Goal: Task Accomplishment & Management: Use online tool/utility

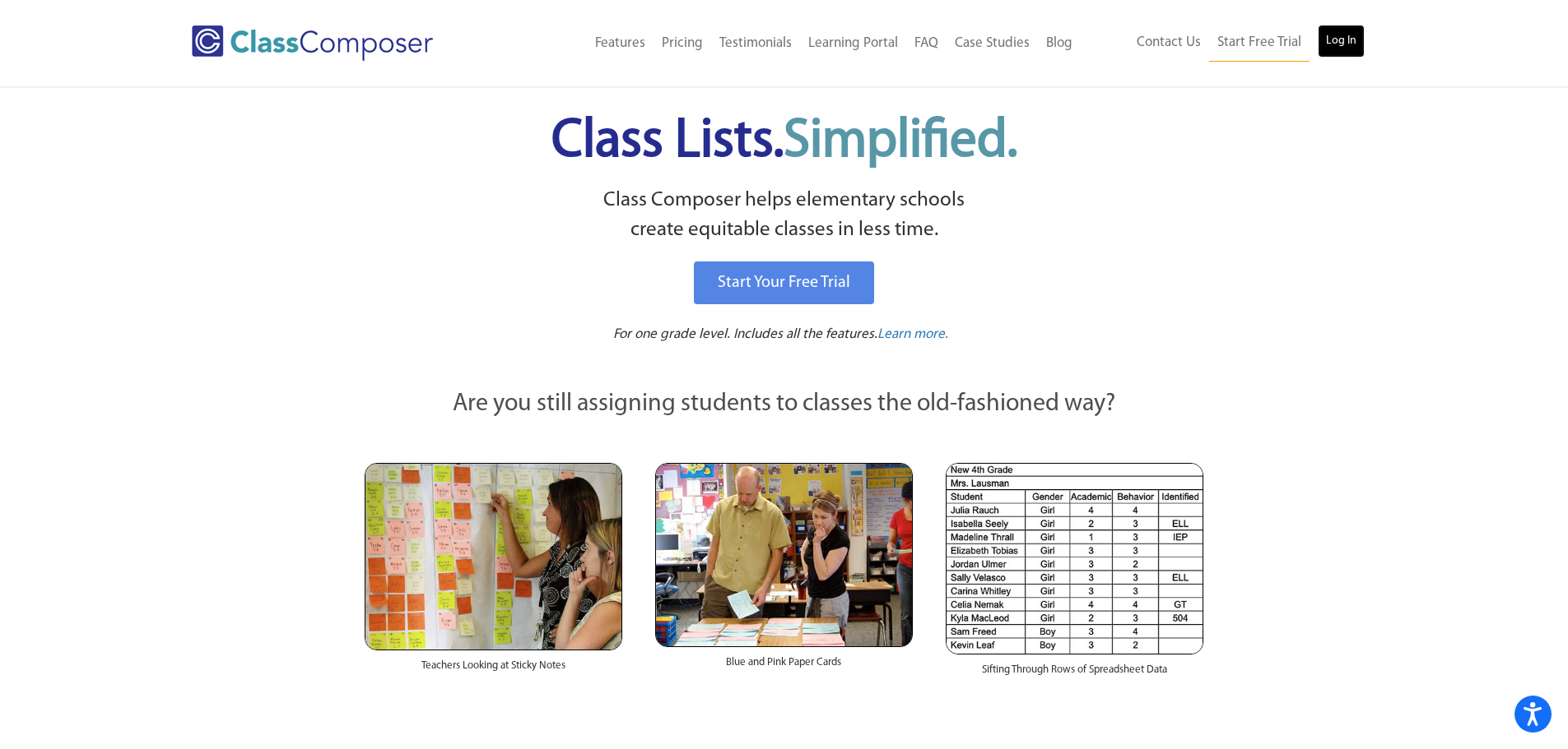
click at [1336, 44] on link "Log In" at bounding box center [1341, 41] width 47 height 33
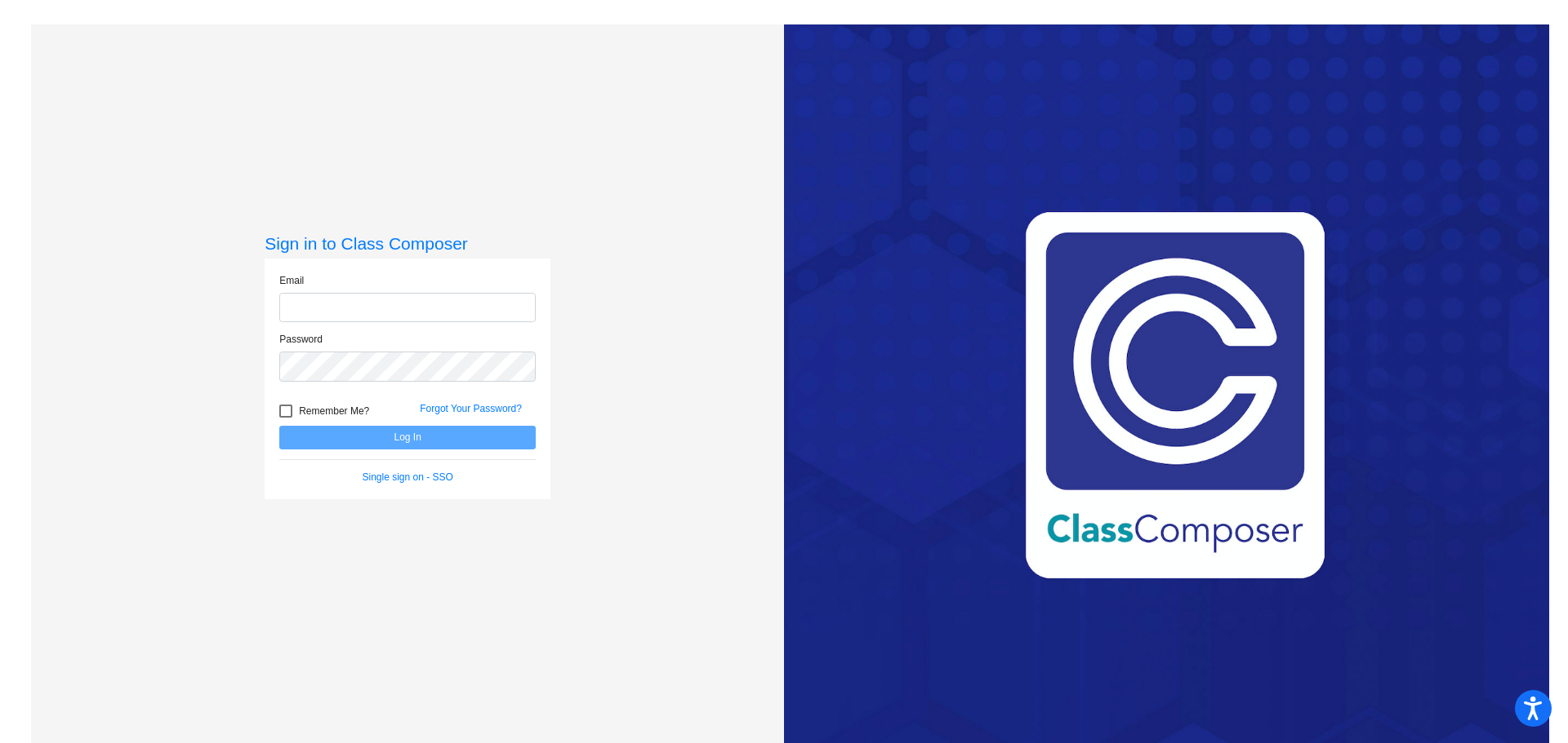
type input "ddobrijevich@munster.us"
click at [361, 433] on button "Log In" at bounding box center [408, 438] width 257 height 24
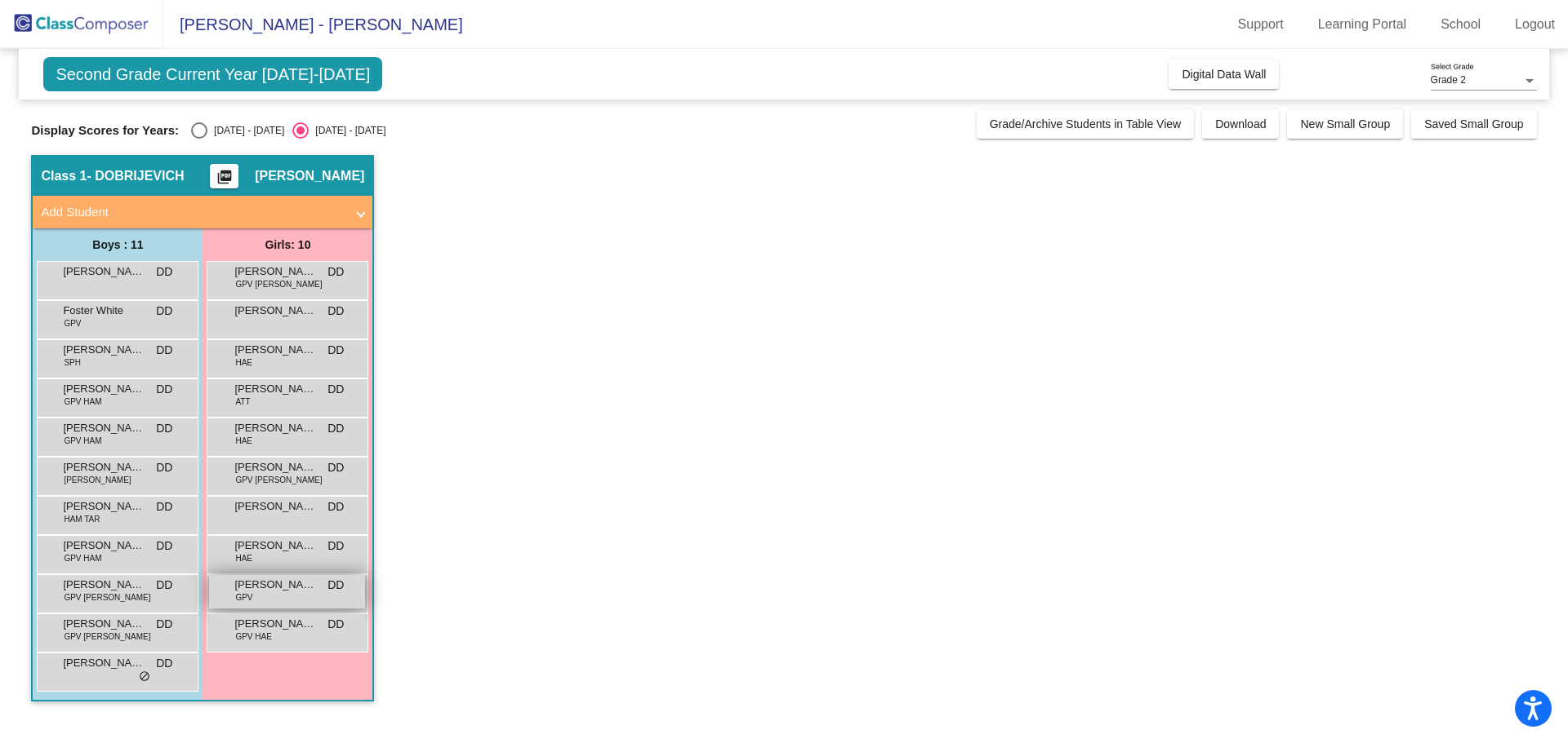
click at [311, 600] on div "Olivia Musch GPV DD lock do_not_disturb_alt" at bounding box center [287, 591] width 156 height 33
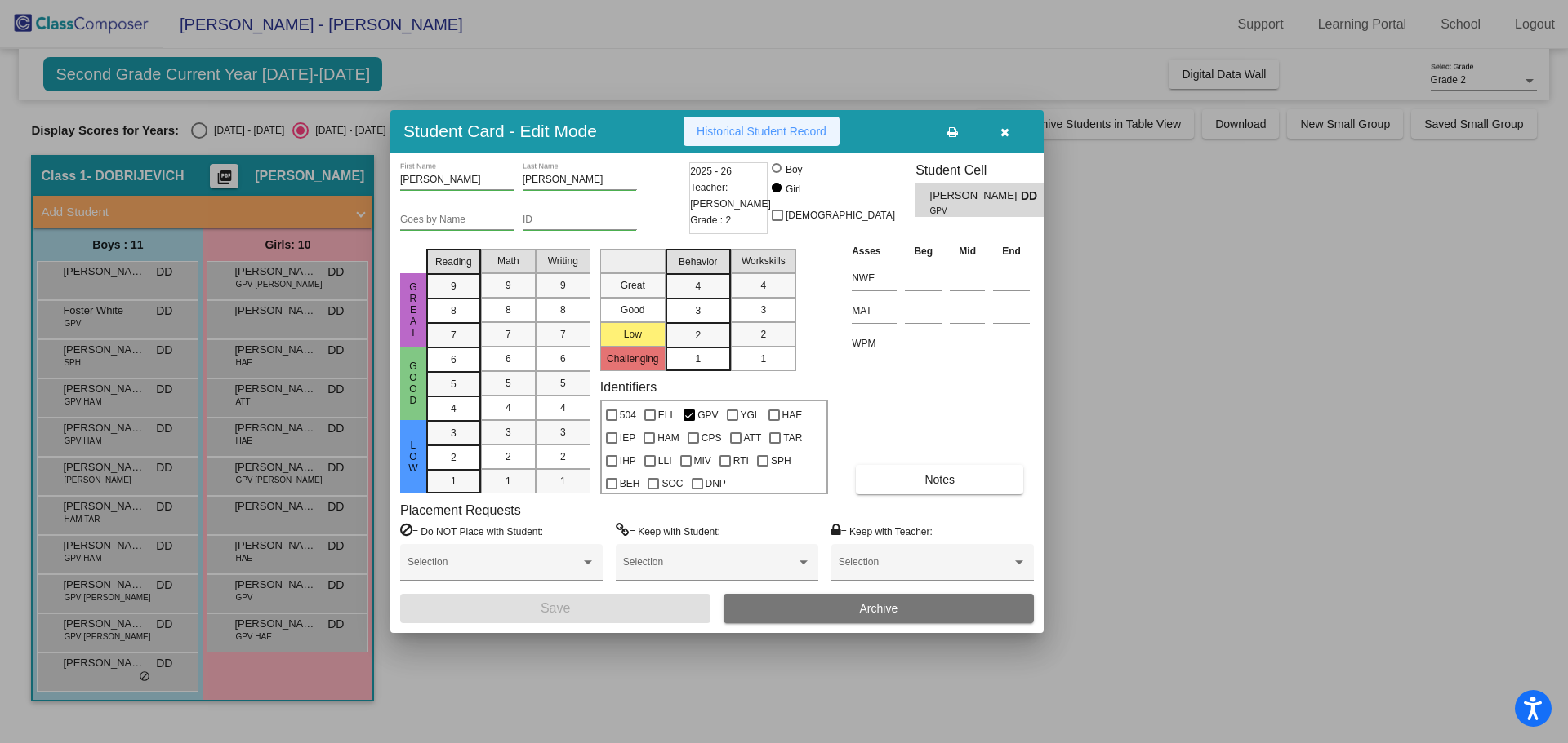
click at [757, 132] on span "Historical Student Record" at bounding box center [761, 131] width 130 height 13
click at [1086, 179] on div at bounding box center [784, 372] width 1568 height 743
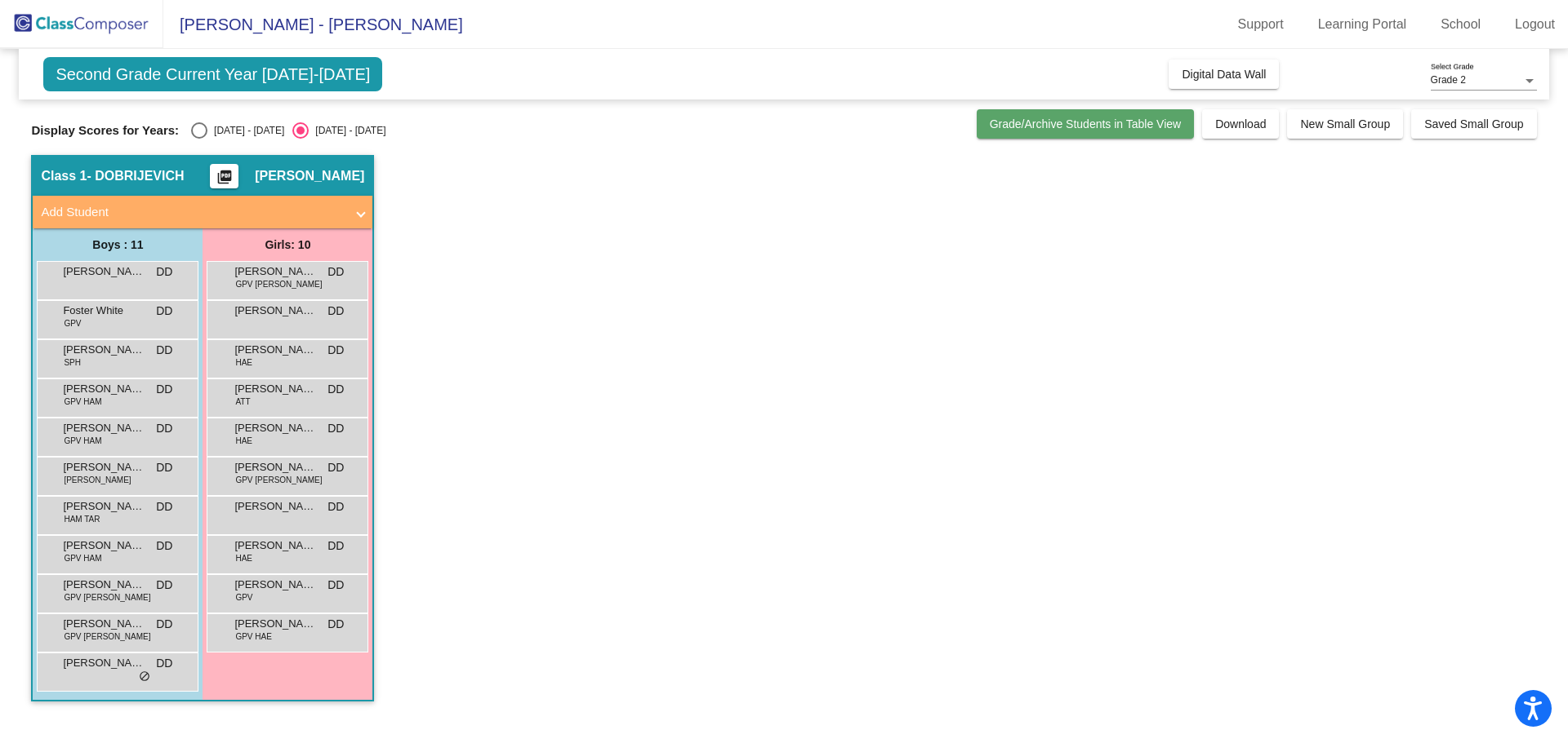
click at [1003, 133] on button "Grade/Archive Students in Table View" at bounding box center [1085, 124] width 218 height 29
